Goal: Navigation & Orientation: Find specific page/section

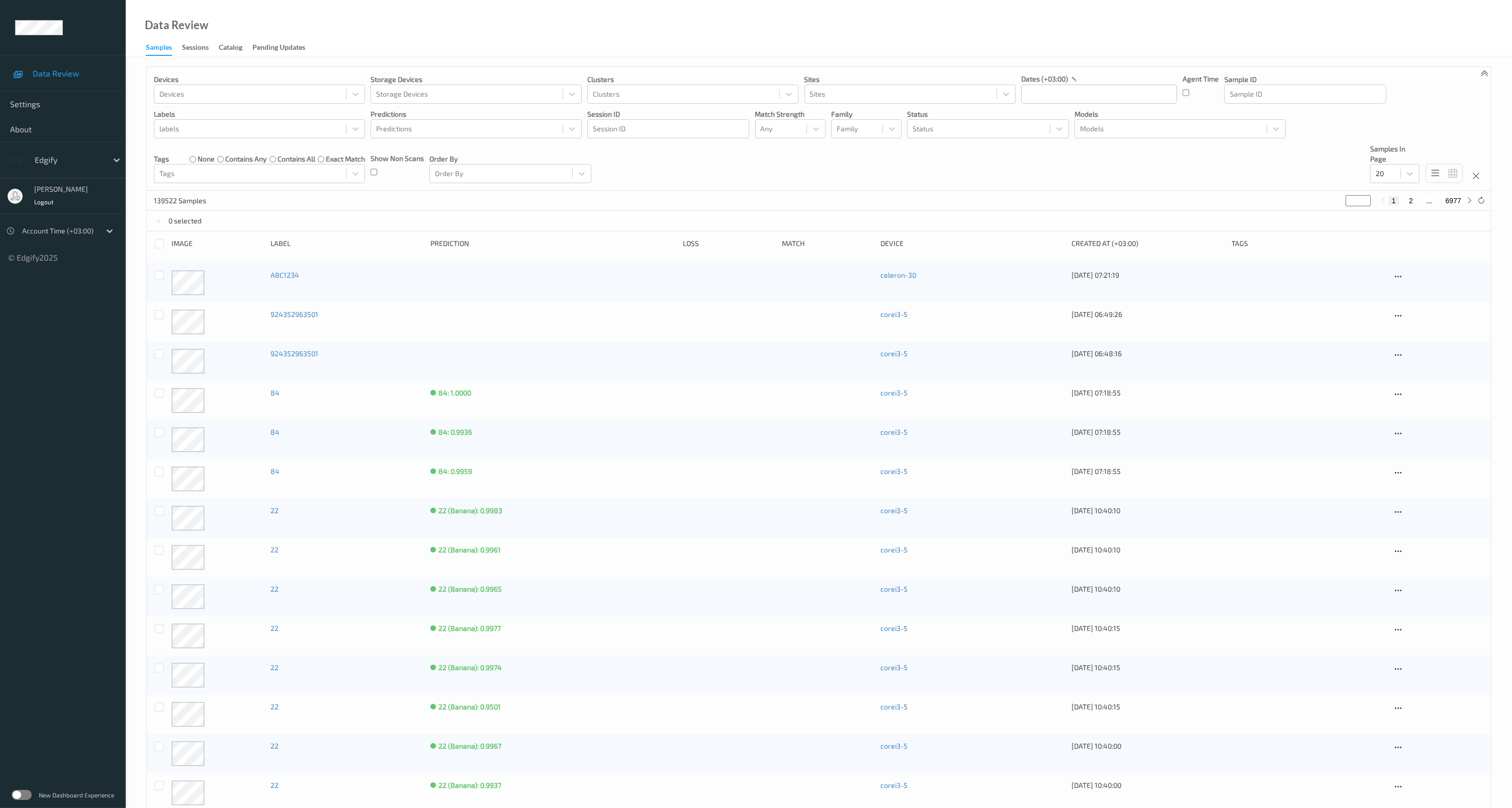
click at [29, 798] on label at bounding box center [22, 794] width 20 height 10
click at [28, 797] on label at bounding box center [22, 794] width 20 height 10
